Goal: Navigation & Orientation: Find specific page/section

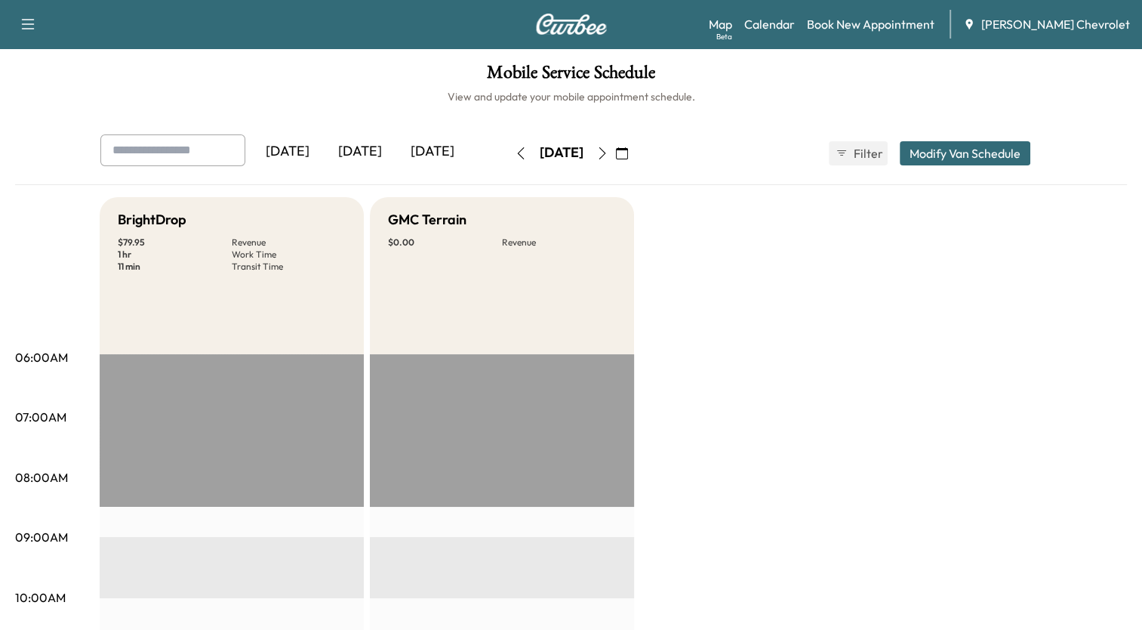
click at [628, 157] on icon "button" at bounding box center [622, 153] width 12 height 12
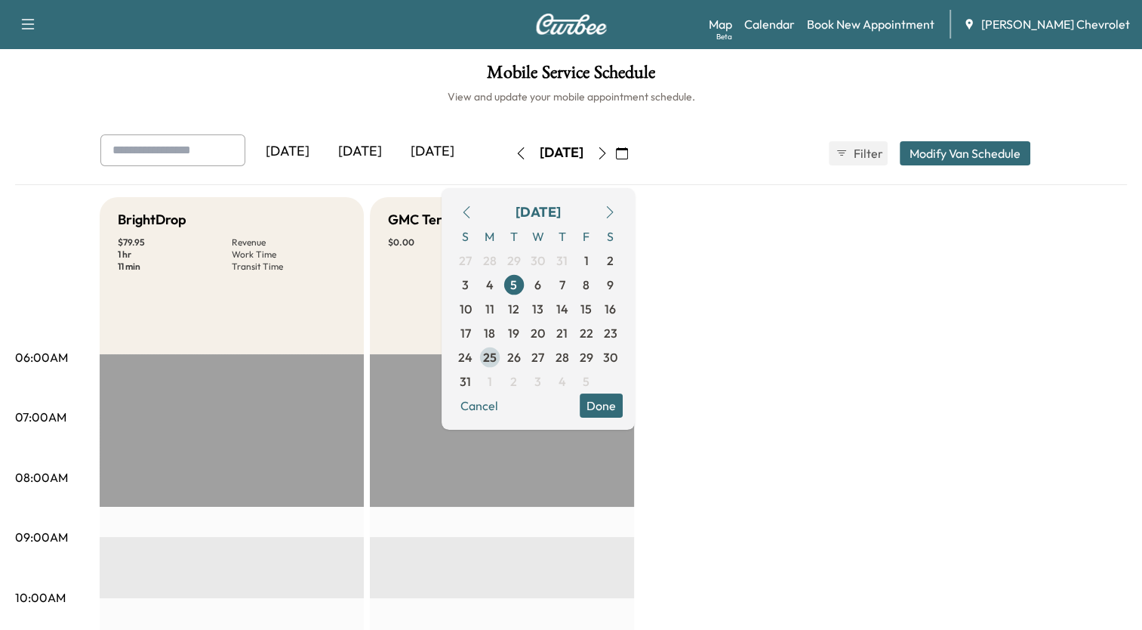
click at [497, 353] on span "25" at bounding box center [490, 357] width 14 height 18
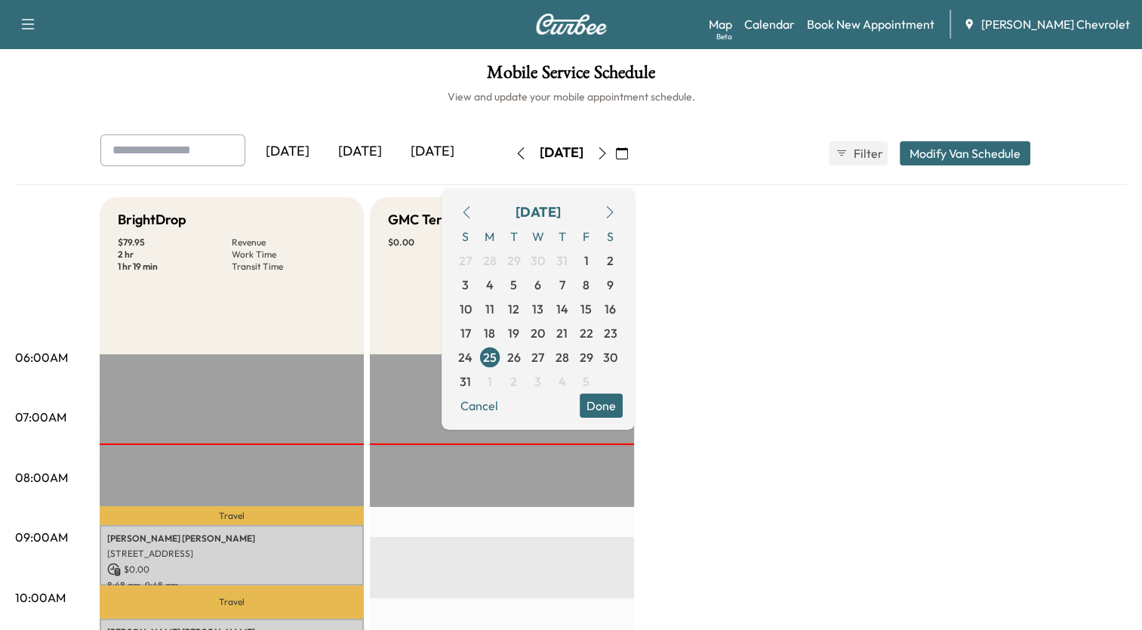
click at [623, 404] on button "Done" at bounding box center [601, 405] width 43 height 24
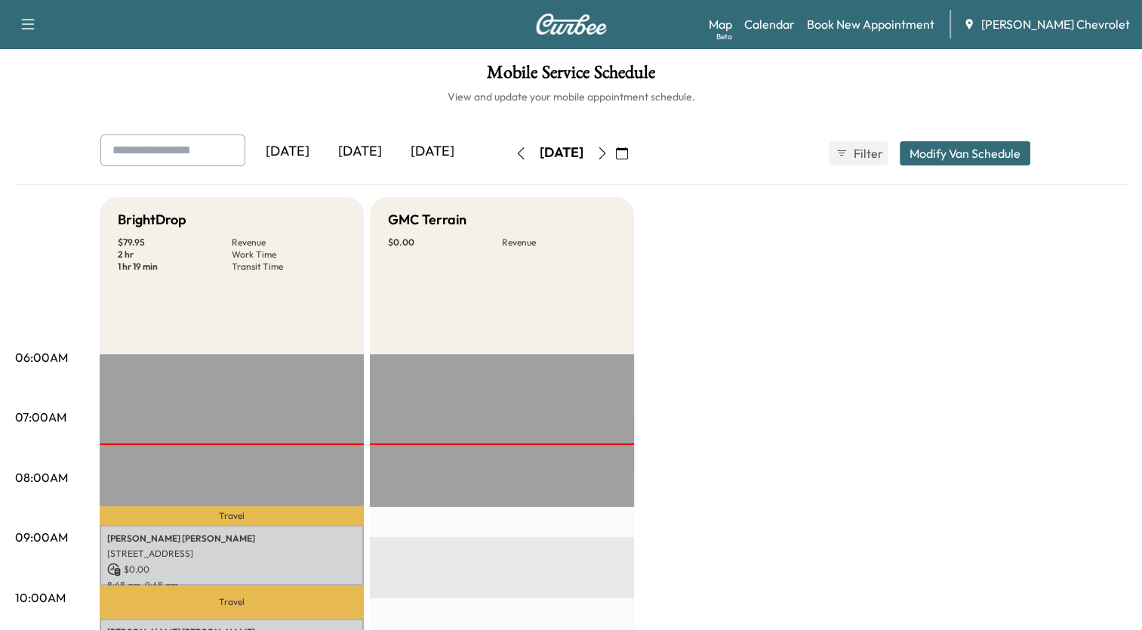
click at [608, 153] on icon "button" at bounding box center [602, 153] width 12 height 12
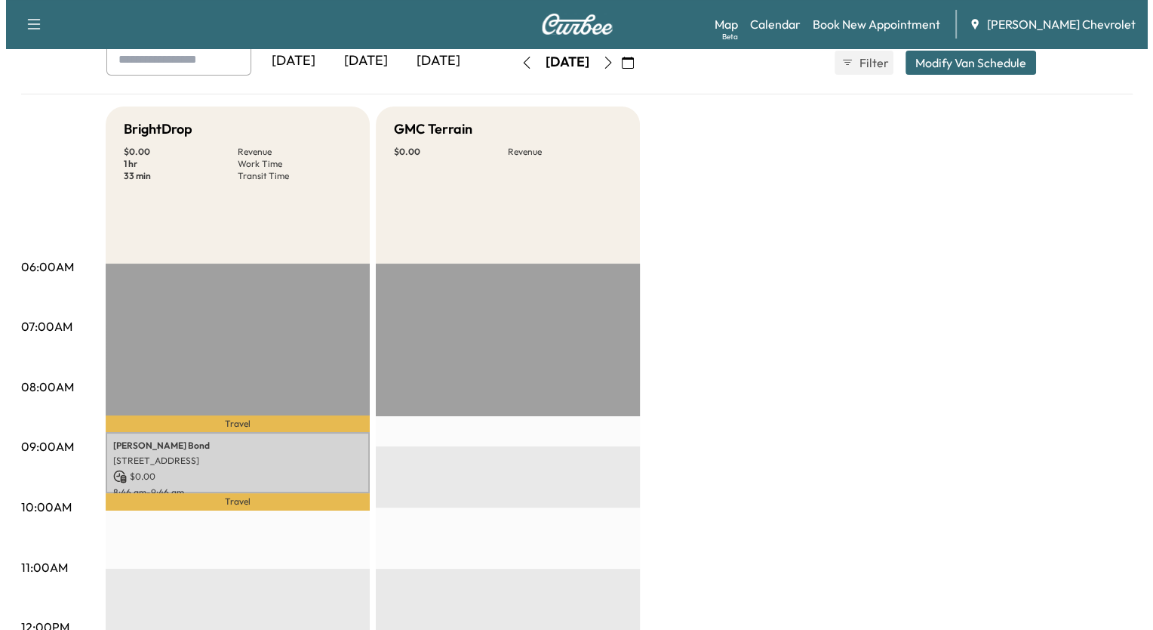
scroll to position [121, 0]
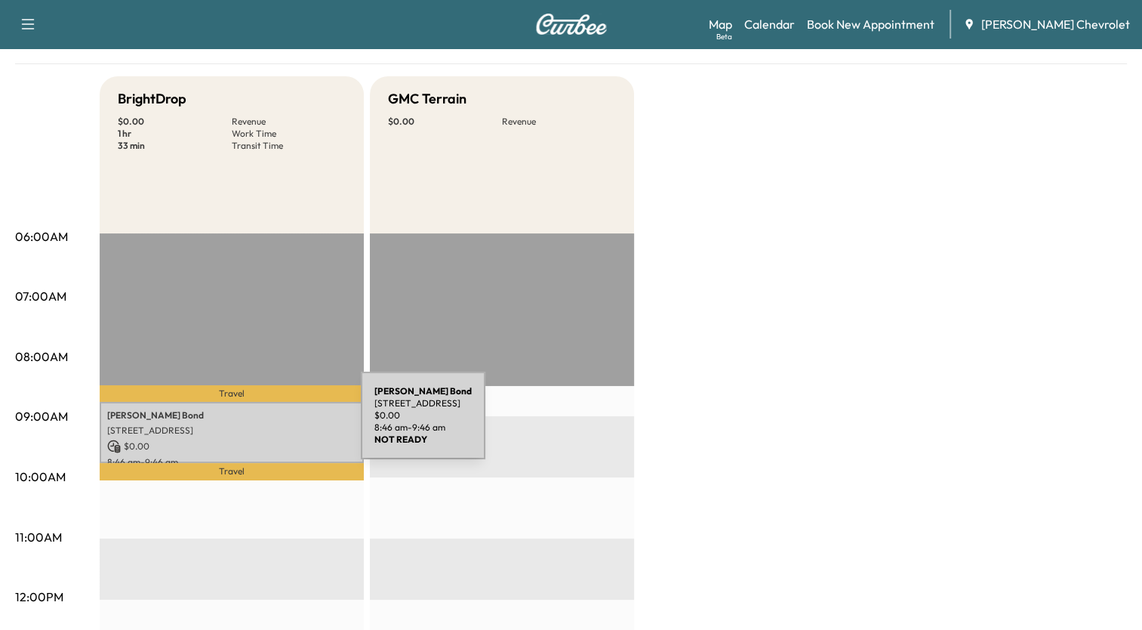
click at [248, 424] on p "[STREET_ADDRESS]" at bounding box center [231, 430] width 249 height 12
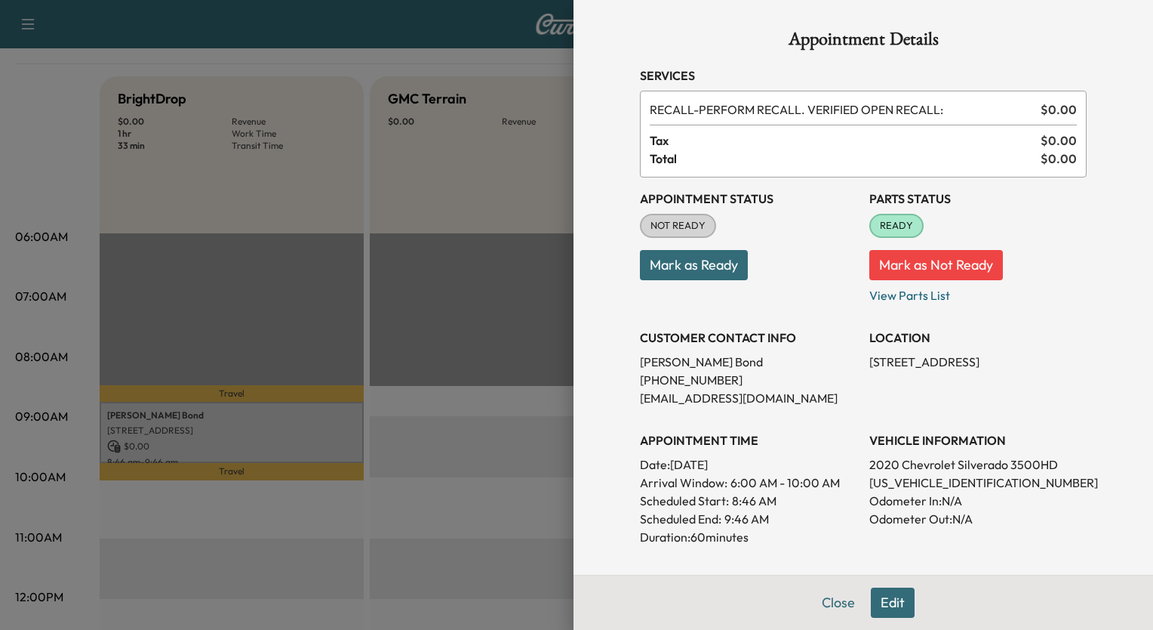
click at [520, 65] on div at bounding box center [576, 315] width 1153 height 630
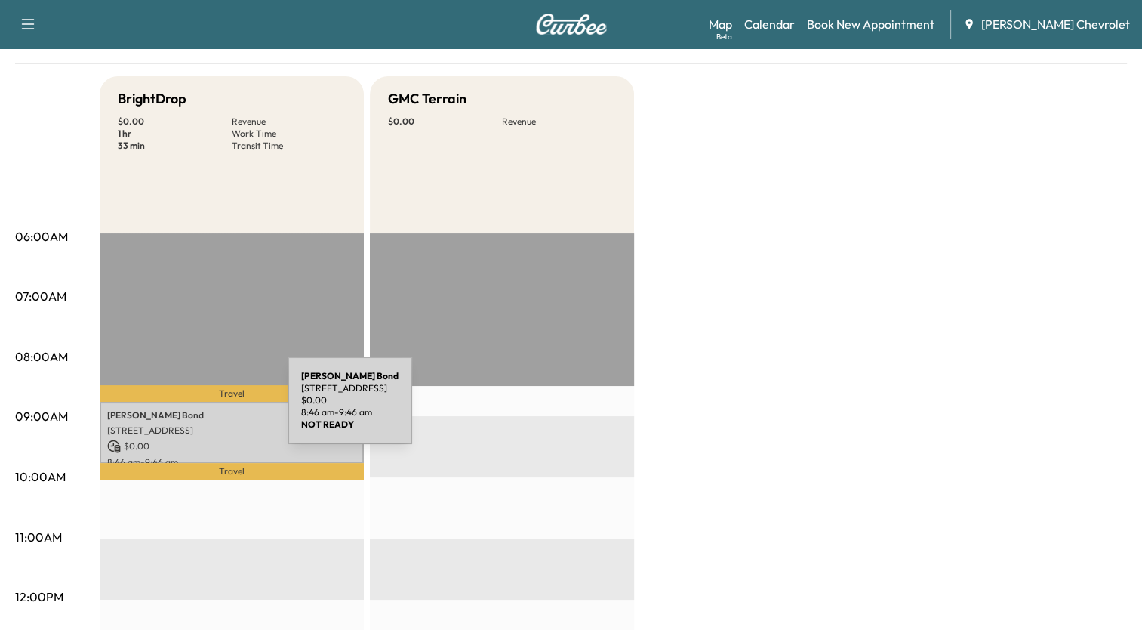
click at [174, 409] on p "[PERSON_NAME]" at bounding box center [231, 415] width 249 height 12
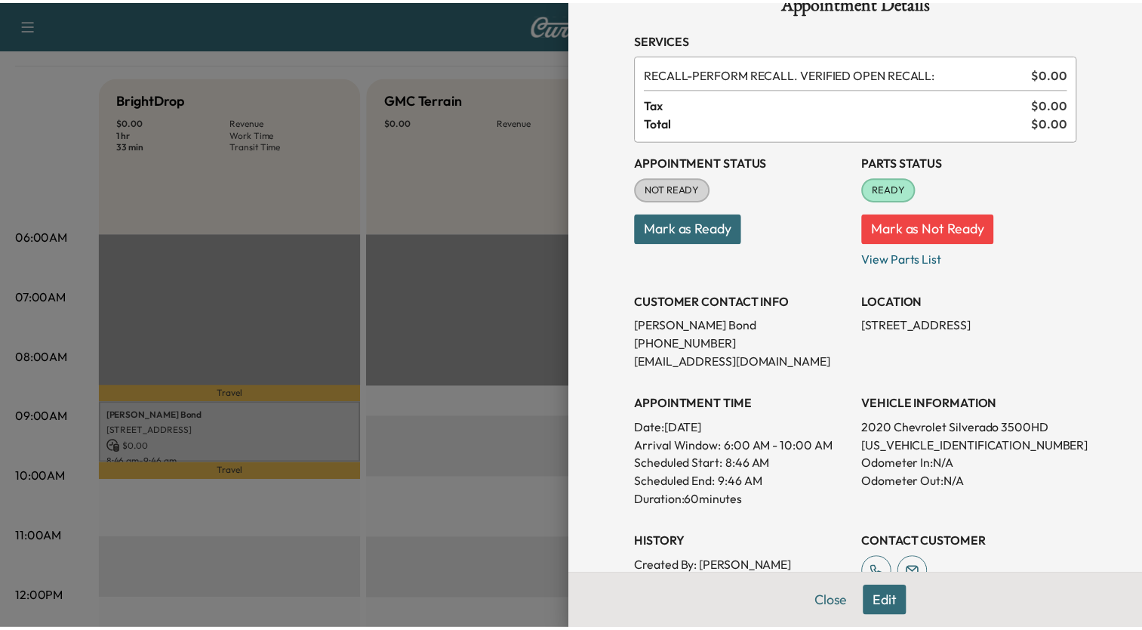
scroll to position [0, 0]
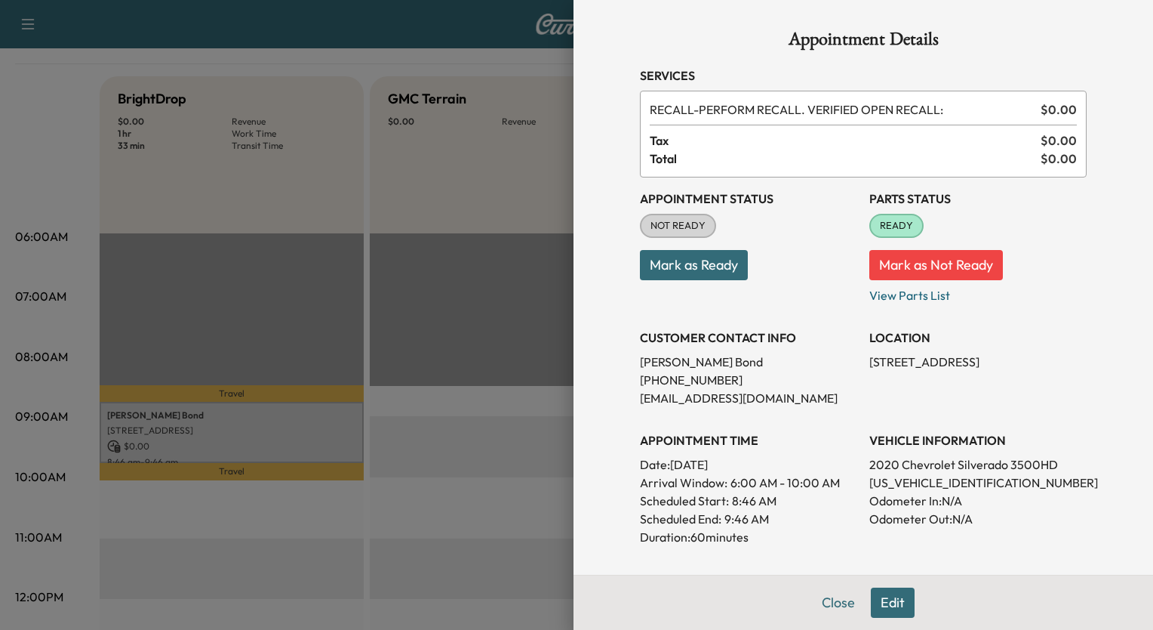
click at [534, 68] on div at bounding box center [576, 315] width 1153 height 630
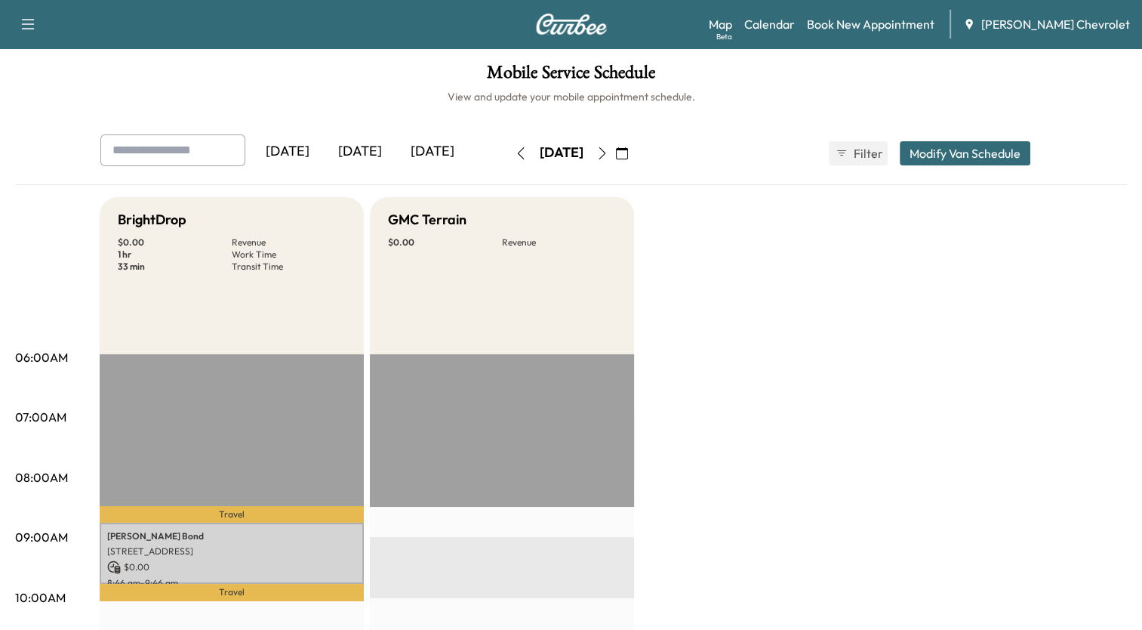
click at [608, 155] on icon "button" at bounding box center [602, 153] width 12 height 12
